Goal: Task Accomplishment & Management: Manage account settings

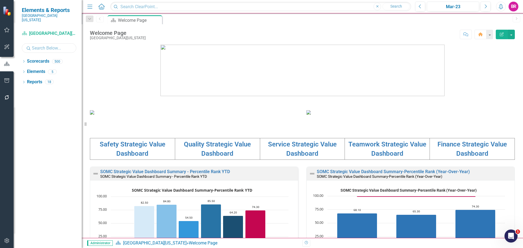
click at [56, 43] on input "text" at bounding box center [49, 48] width 54 height 10
type input "cardio"
click at [23, 60] on icon "Dropdown" at bounding box center [24, 61] width 4 height 3
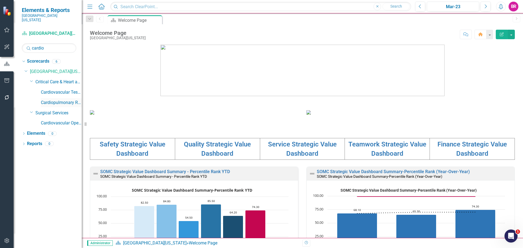
click at [65, 100] on link "Cardiopulmonary Rehab" at bounding box center [61, 103] width 41 height 6
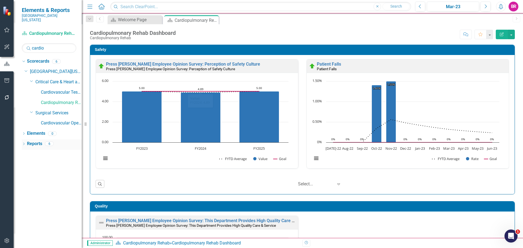
click at [31, 141] on link "Reports" at bounding box center [34, 144] width 15 height 6
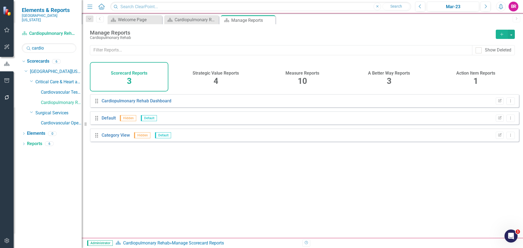
click at [300, 68] on div "Measure Reports 10" at bounding box center [302, 76] width 78 height 29
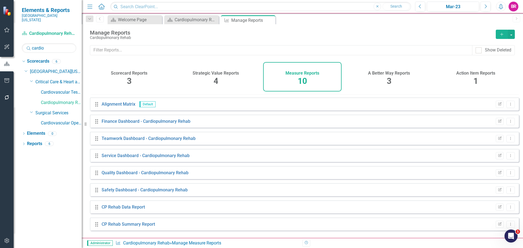
scroll to position [32, 0]
click at [499, 159] on button "Edit Report" at bounding box center [500, 154] width 8 height 7
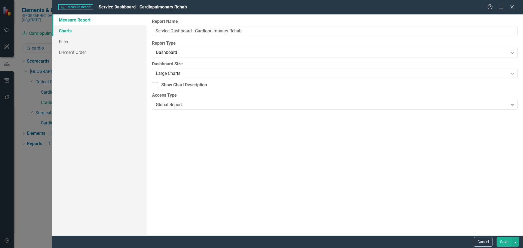
click at [68, 29] on link "Charts" at bounding box center [99, 30] width 94 height 11
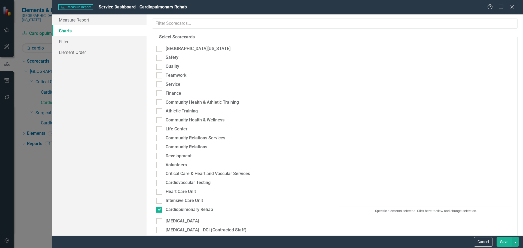
scroll to position [109, 0]
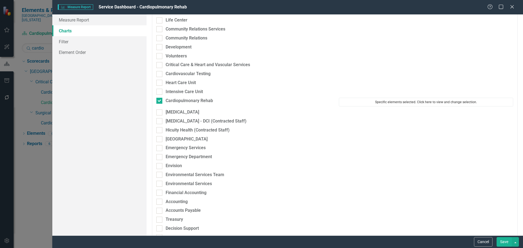
click at [397, 102] on button "Specific elements selected. Click here to view and change selection." at bounding box center [426, 102] width 174 height 9
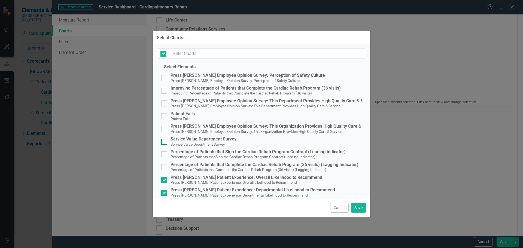
checkbox input "false"
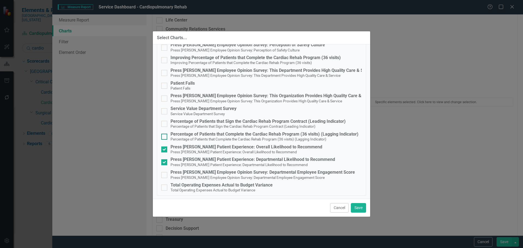
scroll to position [31, 0]
click at [215, 108] on div "Service Value Department Survey" at bounding box center [203, 107] width 66 height 5
click at [165, 108] on input "Service Value Department Survey Service Value Department Survey" at bounding box center [163, 110] width 4 height 4
checkbox input "true"
click at [358, 203] on button "Save" at bounding box center [358, 208] width 15 height 10
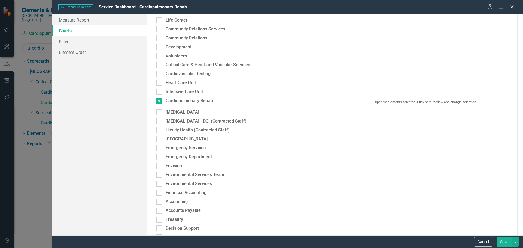
click at [506, 242] on button "Save" at bounding box center [503, 242] width 15 height 10
